Goal: Transaction & Acquisition: Subscribe to service/newsletter

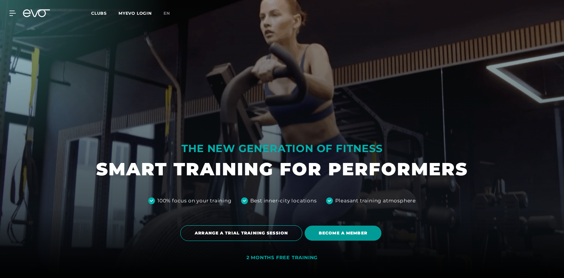
click at [335, 236] on span "BECOME A MEMBER" at bounding box center [343, 233] width 49 height 6
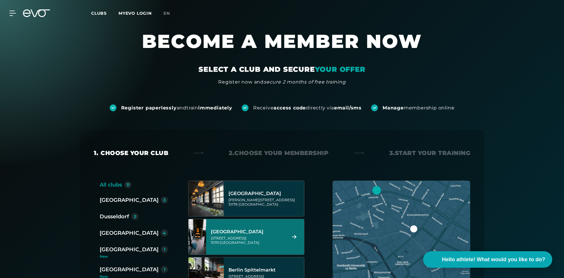
click at [239, 235] on div "Berlin Rosenthaler Platz Torstraße 125 10119 Berlin" at bounding box center [248, 237] width 74 height 26
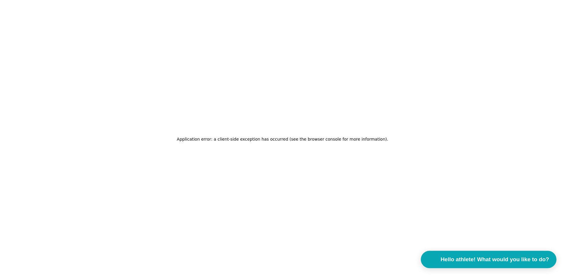
click at [481, 260] on font "Hello athlete! What would you like to do?" at bounding box center [494, 259] width 109 height 6
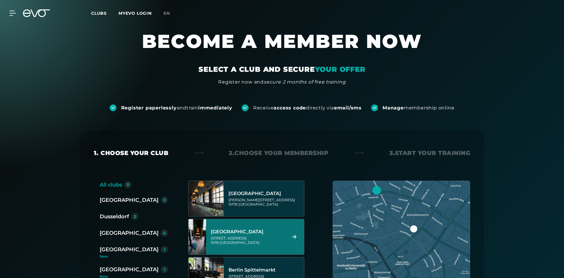
click at [246, 229] on div "Berlin Rosenthaler Platz Torstraße 125 10119 Berlin" at bounding box center [248, 237] width 74 height 26
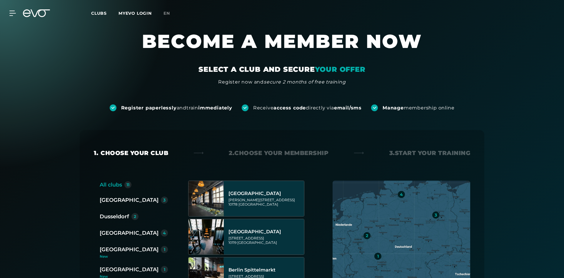
drag, startPoint x: 0, startPoint y: 0, endPoint x: 261, endPoint y: 234, distance: 350.1
click at [261, 234] on font "[GEOGRAPHIC_DATA]" at bounding box center [255, 232] width 53 height 6
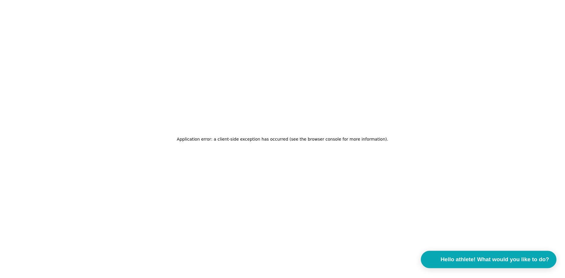
click at [484, 261] on font "Hello athlete! What would you like to do?" at bounding box center [494, 259] width 109 height 6
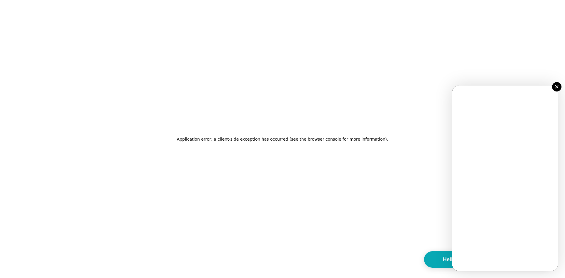
click at [416, 104] on div "Application error: a client-side exception has occurred (see the browser consol…" at bounding box center [282, 139] width 565 height 278
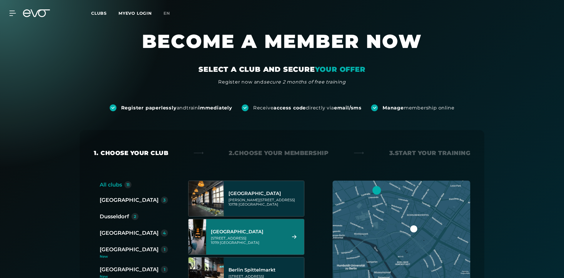
click at [264, 229] on font "[GEOGRAPHIC_DATA]" at bounding box center [237, 232] width 53 height 6
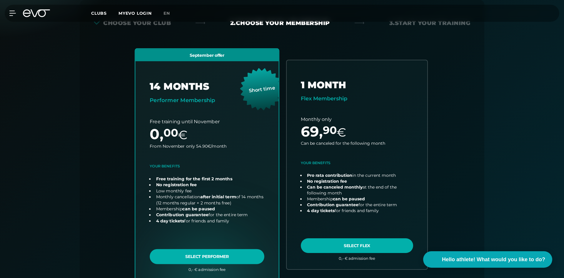
click at [206, 256] on link "choose plan" at bounding box center [207, 164] width 144 height 231
